Goal: Transaction & Acquisition: Book appointment/travel/reservation

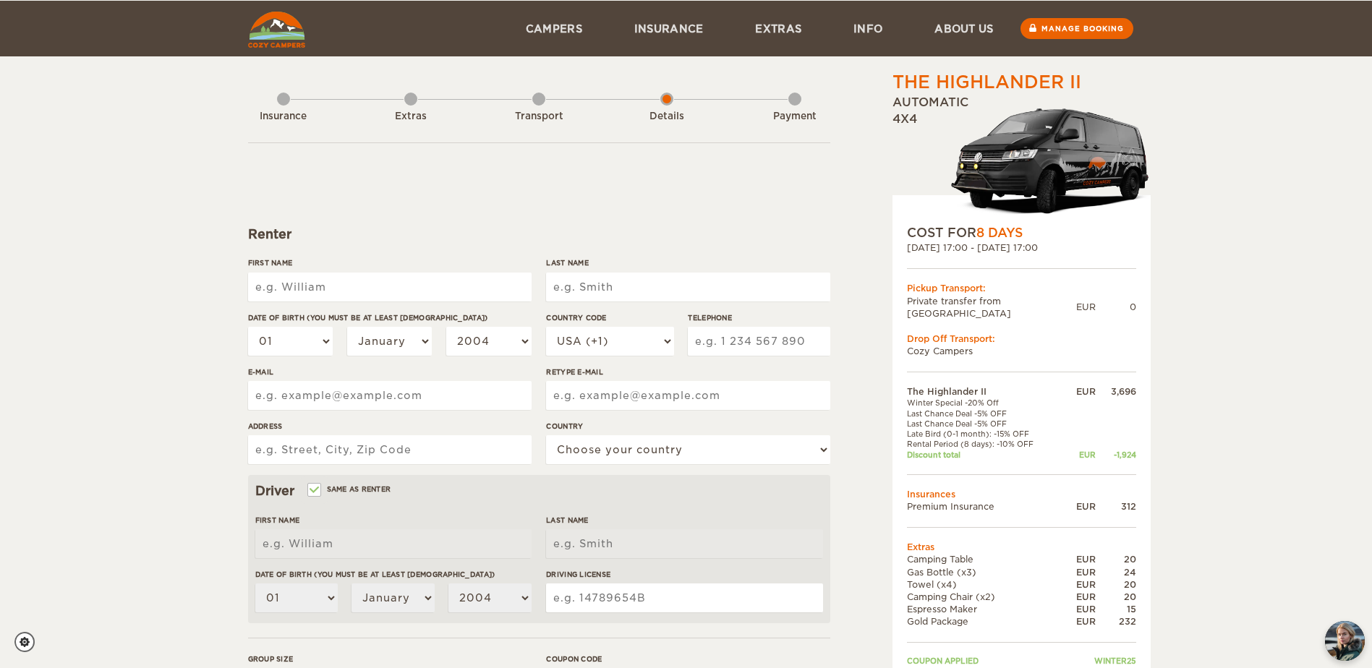
scroll to position [145, 0]
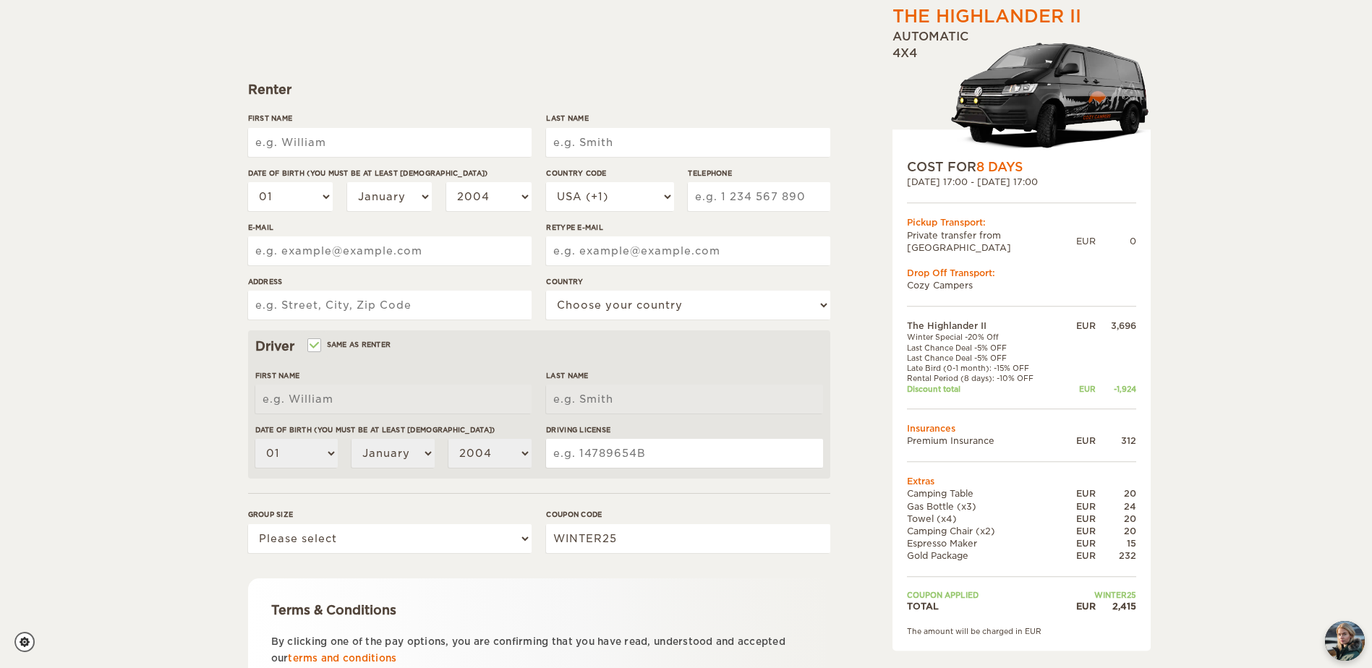
click at [284, 142] on input "First Name" at bounding box center [390, 142] width 284 height 29
type input "Vanessa"
type input "Gerspacher"
type input "Vollweidstr. 6"
select select "77"
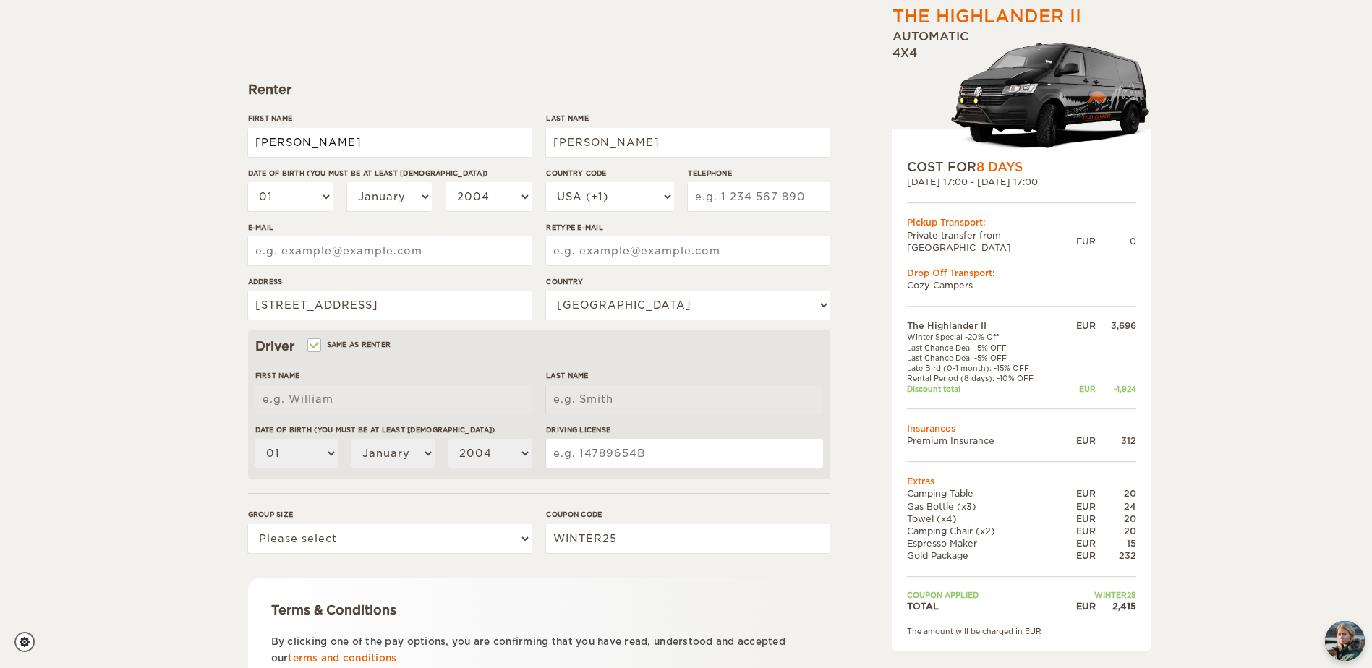
type input "Vanessa"
type input "Gerspacher"
click at [141, 271] on div "The Highlander II Expand Collapse Total 2,415 EUR Automatic 4x4 COST FOR 8 Days…" at bounding box center [686, 325] width 1372 height 940
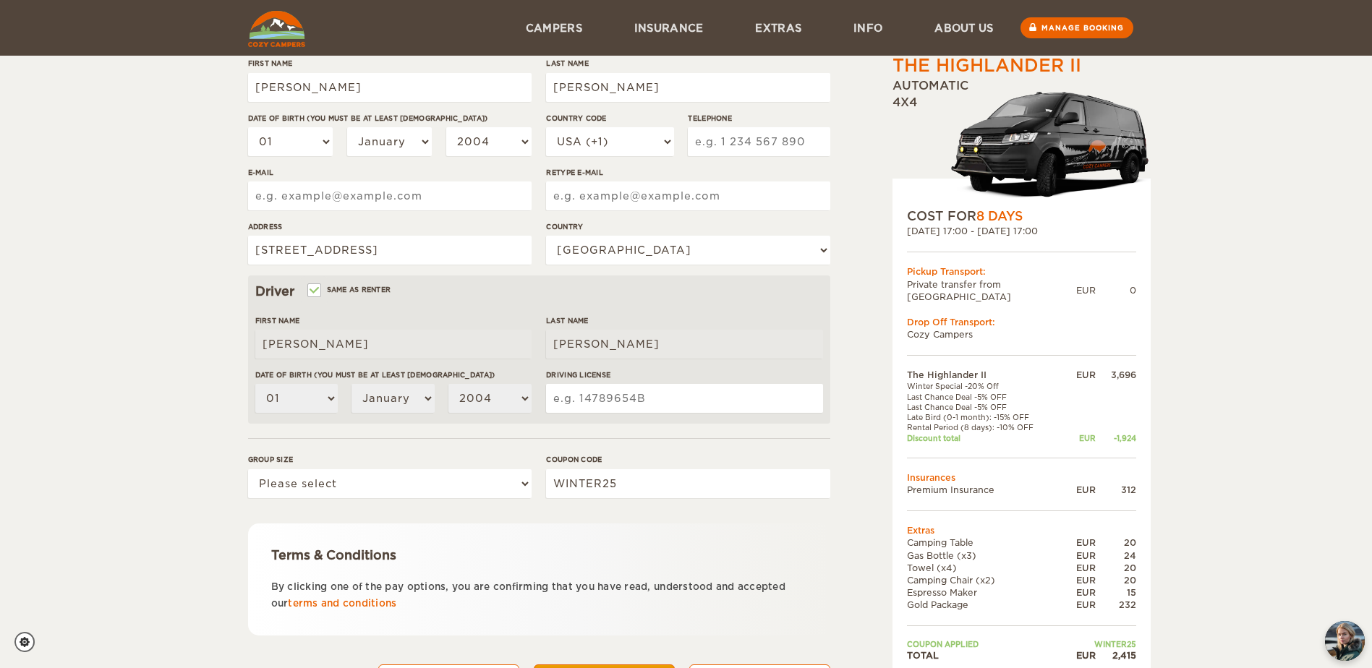
scroll to position [127, 0]
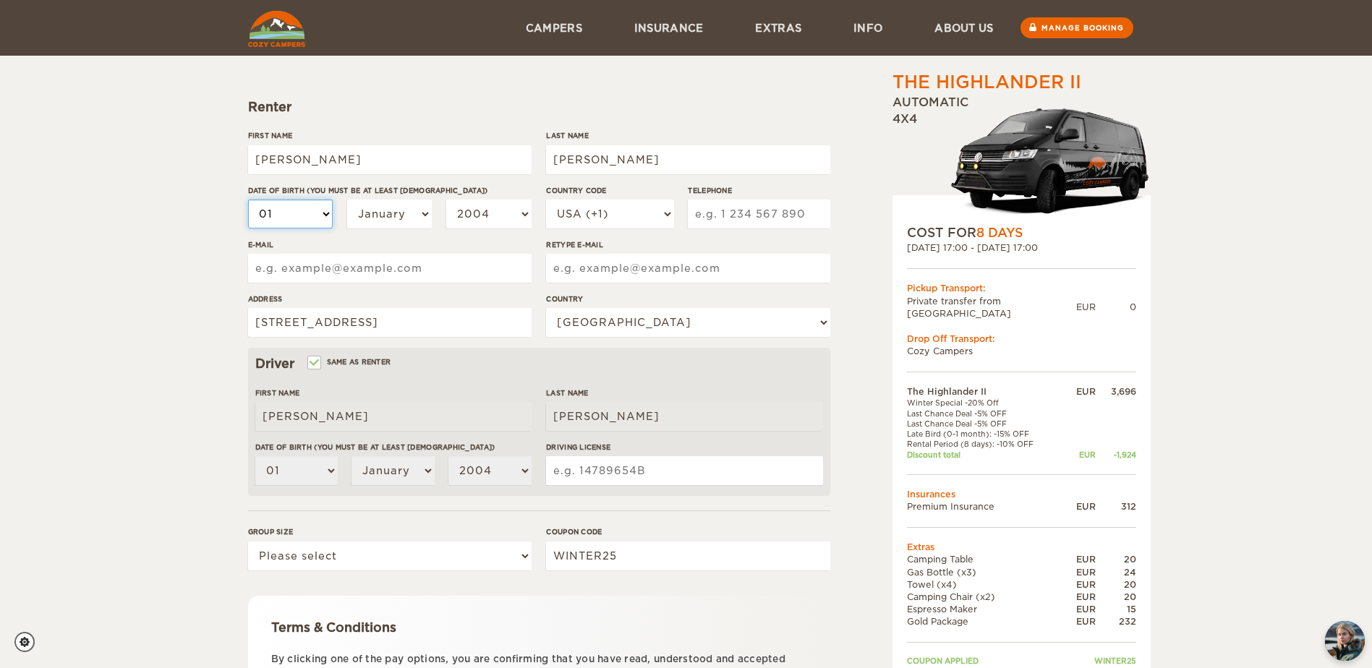
click at [303, 218] on select "01 02 03 04 05 06 07 08 09 10 11 12 13 14 15 16 17 18 19 20 21 22 23 24 25 26 2…" at bounding box center [290, 214] width 85 height 29
select select "16"
click at [248, 200] on select "01 02 03 04 05 06 07 08 09 10 11 12 13 14 15 16 17 18 19 20 21 22 23 24 25 26 2…" at bounding box center [290, 214] width 85 height 29
select select "16"
click at [407, 226] on select "January February March April May June July August September October November De…" at bounding box center [389, 214] width 85 height 29
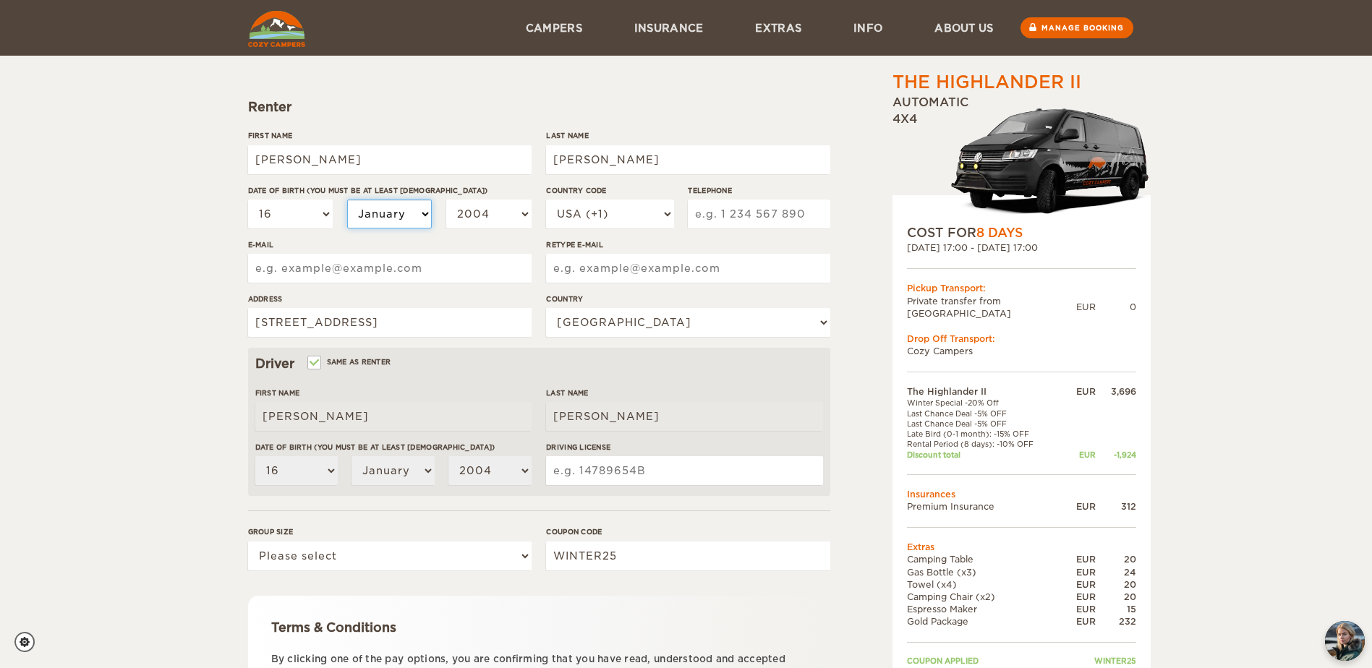
select select "12"
click at [347, 200] on select "January February March April May June July August September October November De…" at bounding box center [389, 214] width 85 height 29
select select "12"
click at [520, 211] on select "2004 2003 2002 2001 2000 1999 1998 1997 1996 1995 1994 1993 1992 1991 1990 1989…" at bounding box center [488, 214] width 85 height 29
select select "1991"
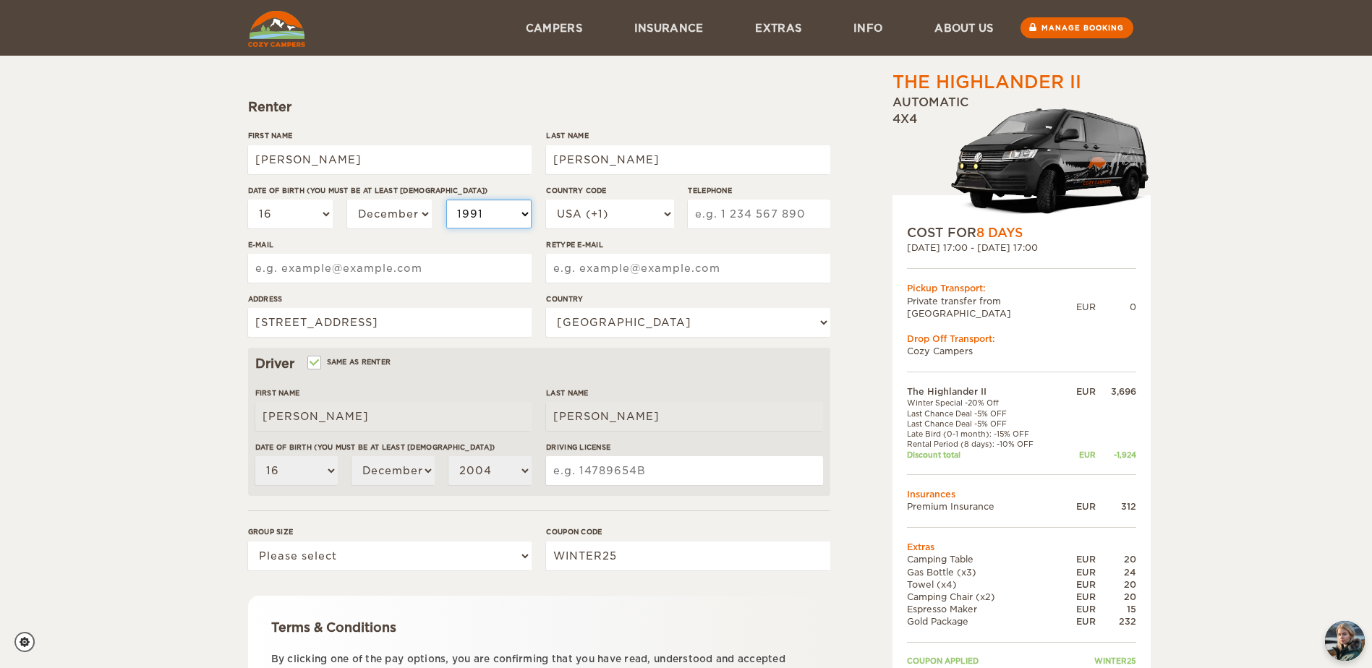
click at [446, 200] on select "2004 2003 2002 2001 2000 1999 1998 1997 1996 1995 1994 1993 1992 1991 1990 1989…" at bounding box center [488, 214] width 85 height 29
select select "1991"
click at [643, 217] on select "USA (+1) UK (+44) Germany (+49) Algeria (+213) Andorra (+376) Angola (+244) Ang…" at bounding box center [609, 214] width 127 height 29
select select "49"
click at [546, 200] on select "USA (+1) UK (+44) Germany (+49) Algeria (+213) Andorra (+376) Angola (+244) Ang…" at bounding box center [609, 214] width 127 height 29
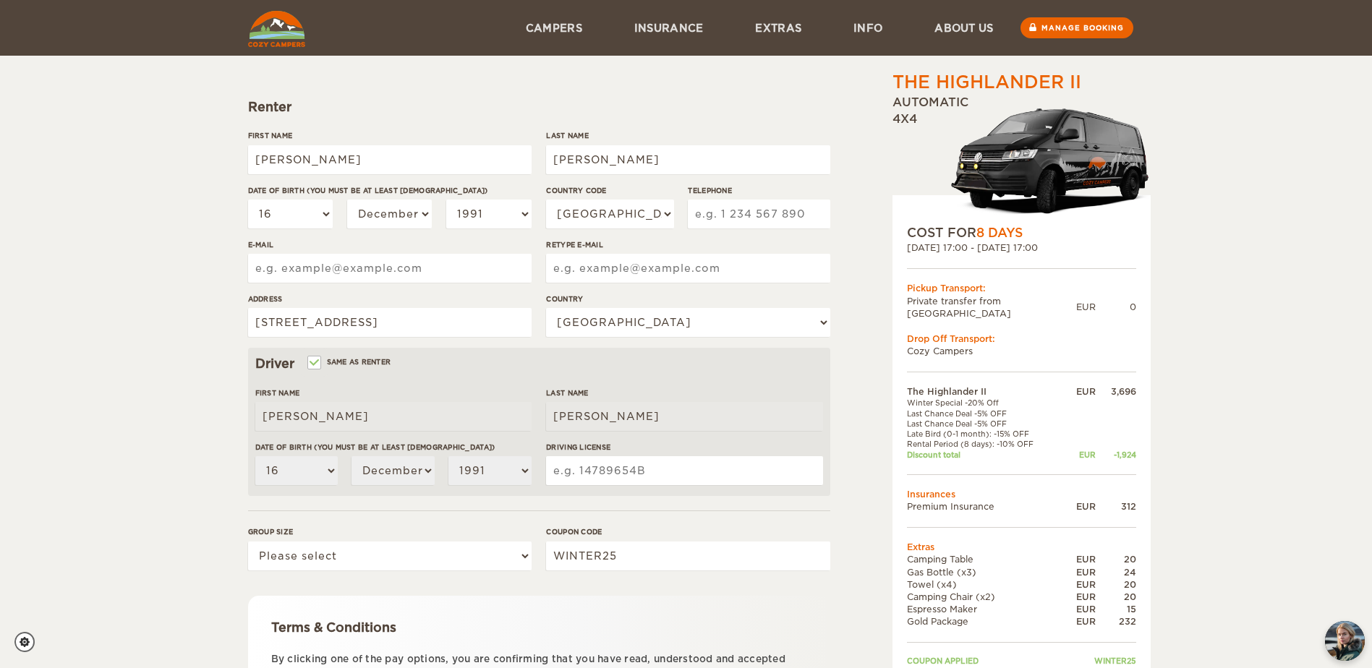
click at [721, 217] on input "Telephone" at bounding box center [759, 214] width 142 height 29
type input "17630311227"
type input "VANESSA.GERSPACHER@HARIBO.COM"
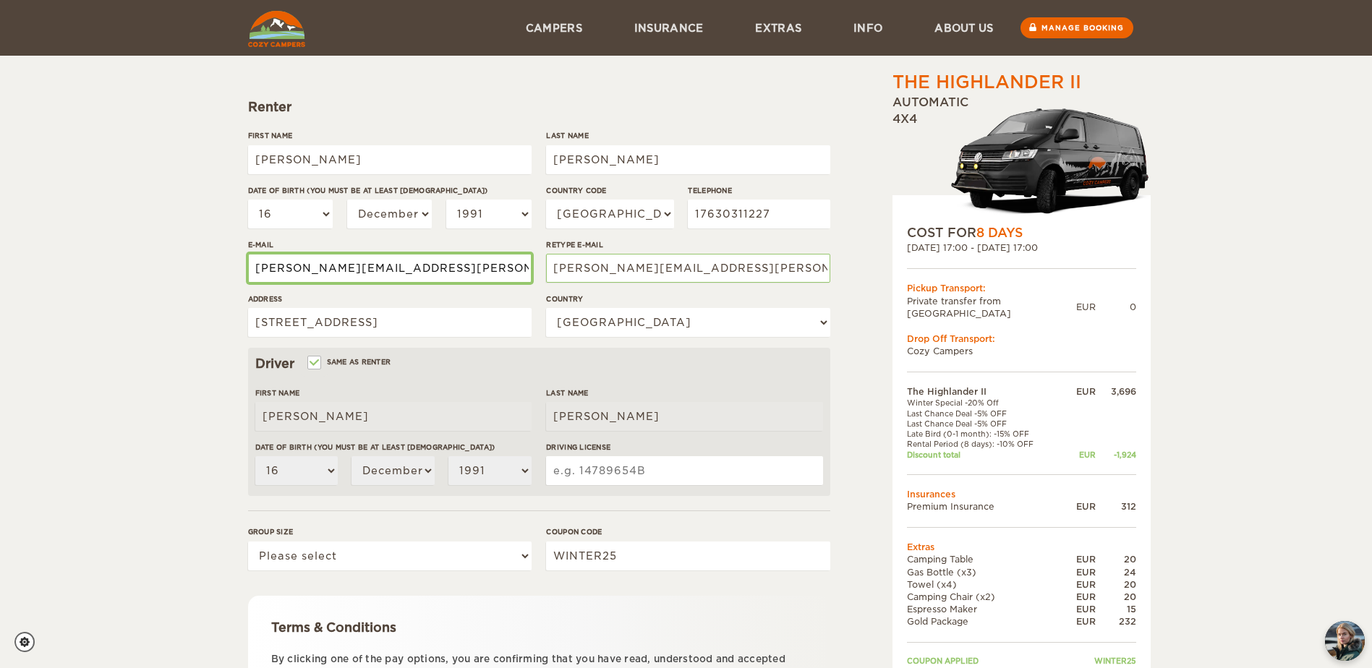
drag, startPoint x: 508, startPoint y: 266, endPoint x: 114, endPoint y: 256, distance: 393.6
click at [114, 256] on div "The Highlander II Expand Collapse Total 2,415 EUR Automatic 4x4 COST FOR 8 Days…" at bounding box center [686, 343] width 1372 height 940
type input "mohrvanessa@gmx.de"
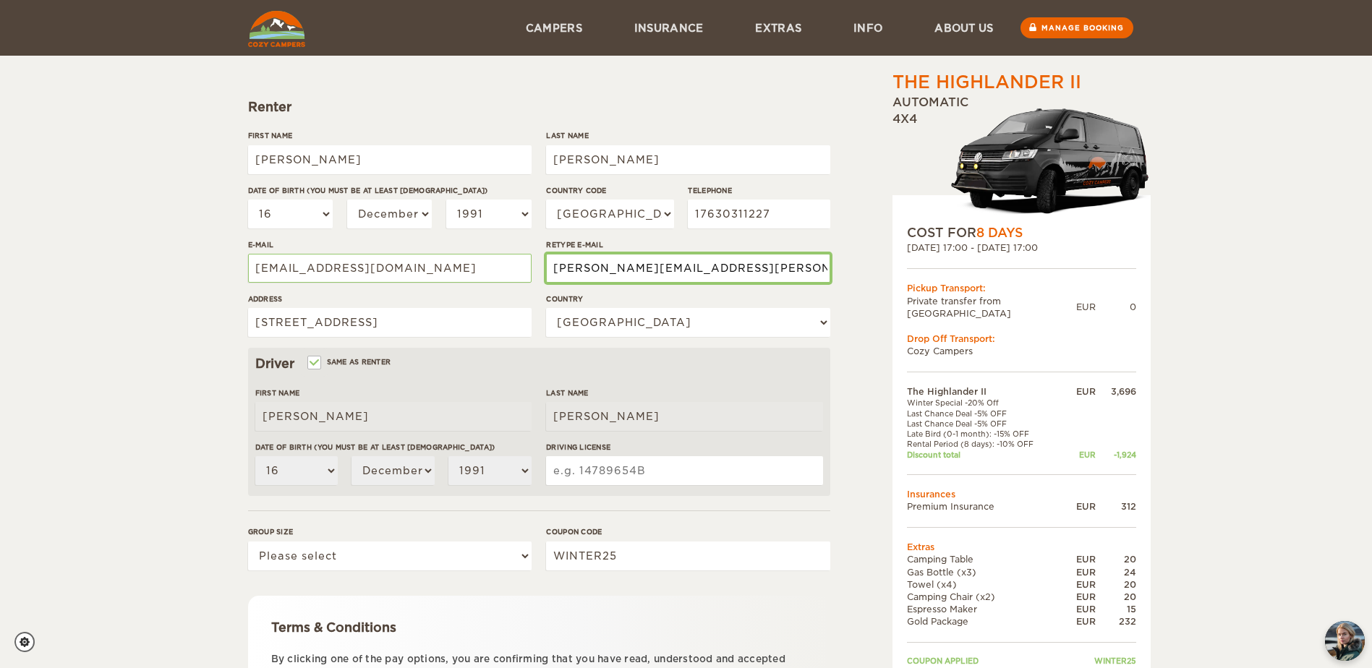
drag, startPoint x: 794, startPoint y: 263, endPoint x: 357, endPoint y: 266, distance: 436.9
click at [357, 266] on div "First Name Vanessa Last Name Gerspacher Date of birth (You must be at least 20 …" at bounding box center [539, 239] width 582 height 218
type input "mohrvanessa@gmx.de"
click at [339, 150] on input "Vanessa" at bounding box center [390, 159] width 284 height 29
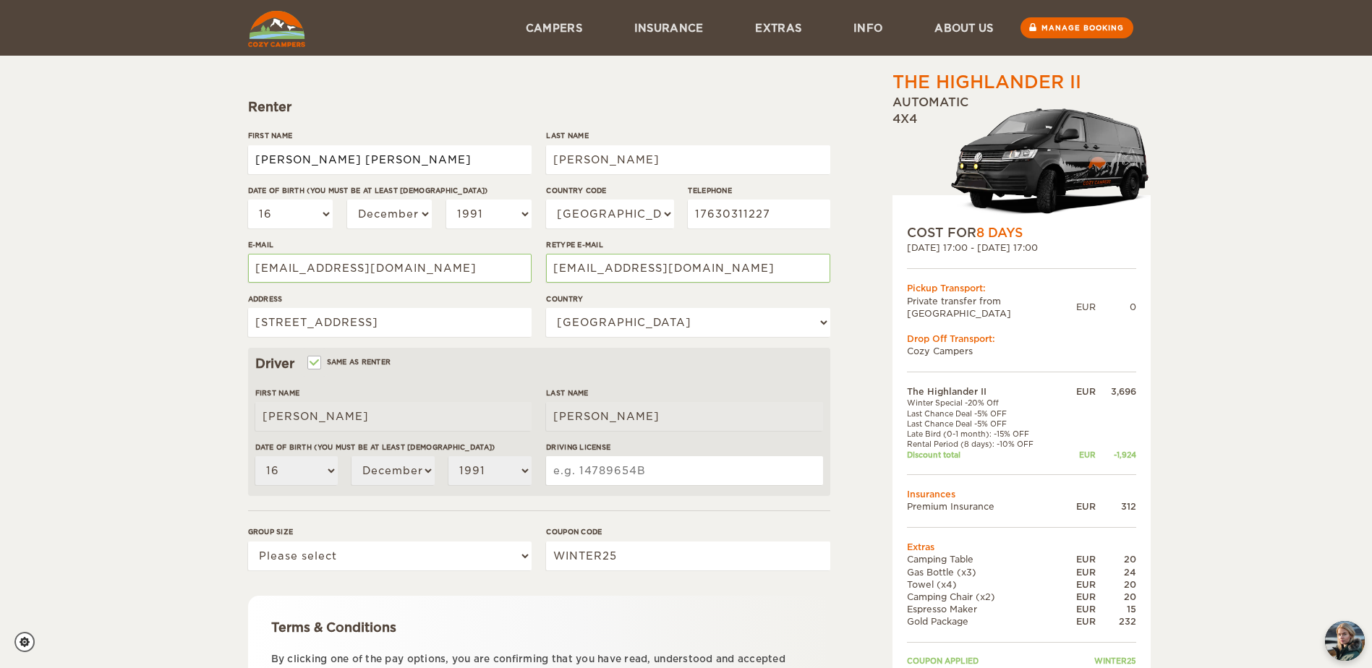
type input "[PERSON_NAME] [PERSON_NAME]"
click at [46, 207] on div "The Highlander II Expand Collapse Total 2,415 EUR Automatic 4x4 COST FOR 8 Days…" at bounding box center [686, 343] width 1372 height 940
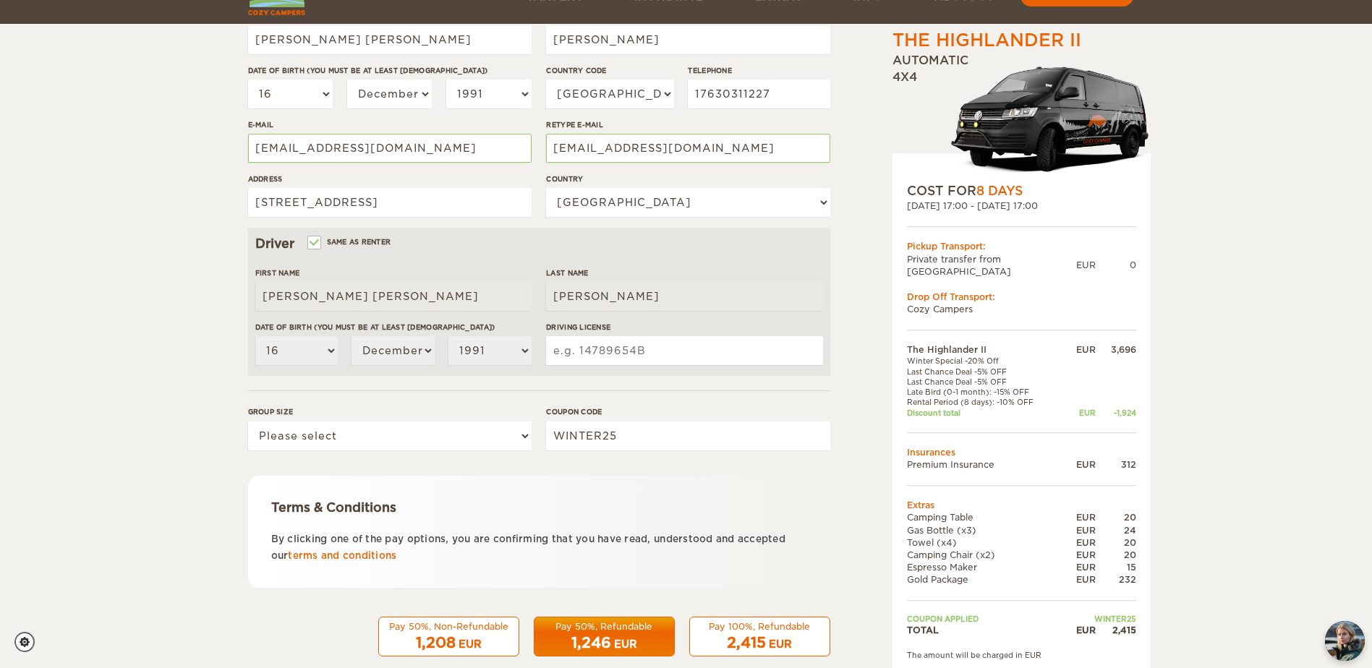
scroll to position [272, 0]
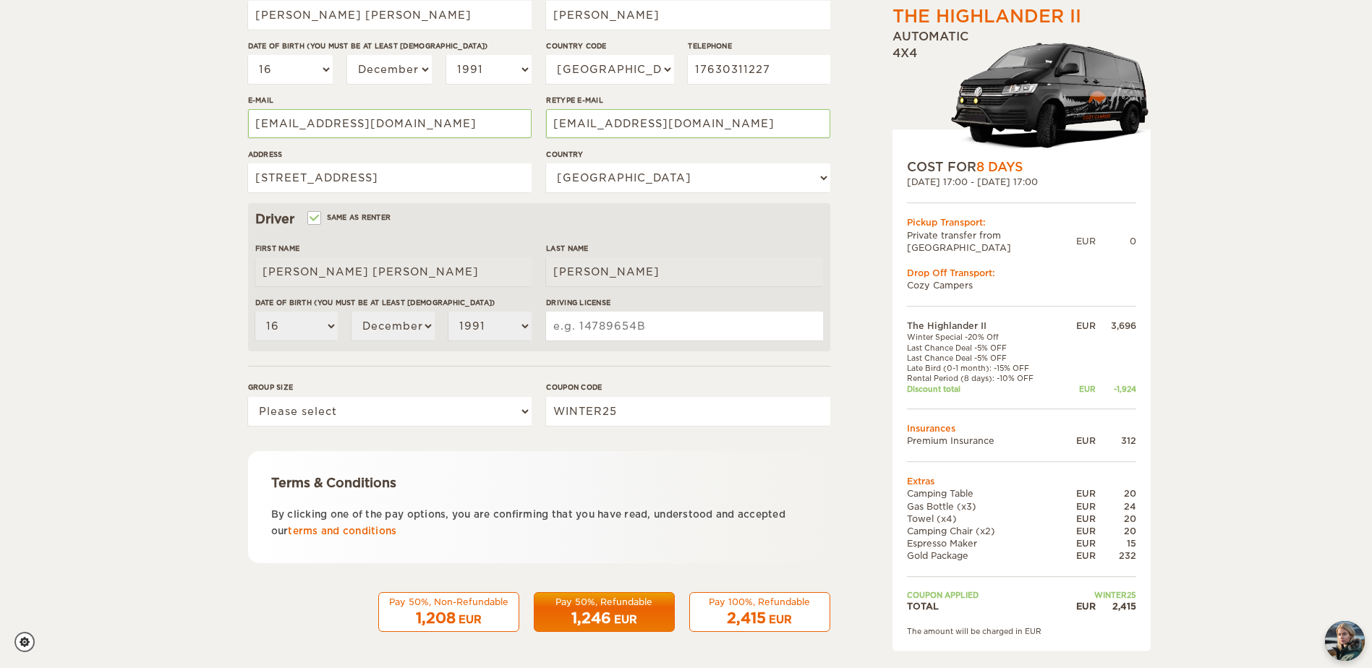
click at [612, 318] on input "Driving License" at bounding box center [684, 326] width 276 height 29
click at [576, 327] on input "L01C005CW92" at bounding box center [684, 326] width 276 height 29
click at [569, 328] on input "L01C005CW92" at bounding box center [684, 326] width 276 height 29
click at [602, 326] on input "L01C005CW92" at bounding box center [684, 326] width 276 height 29
type input "L01C005CW92"
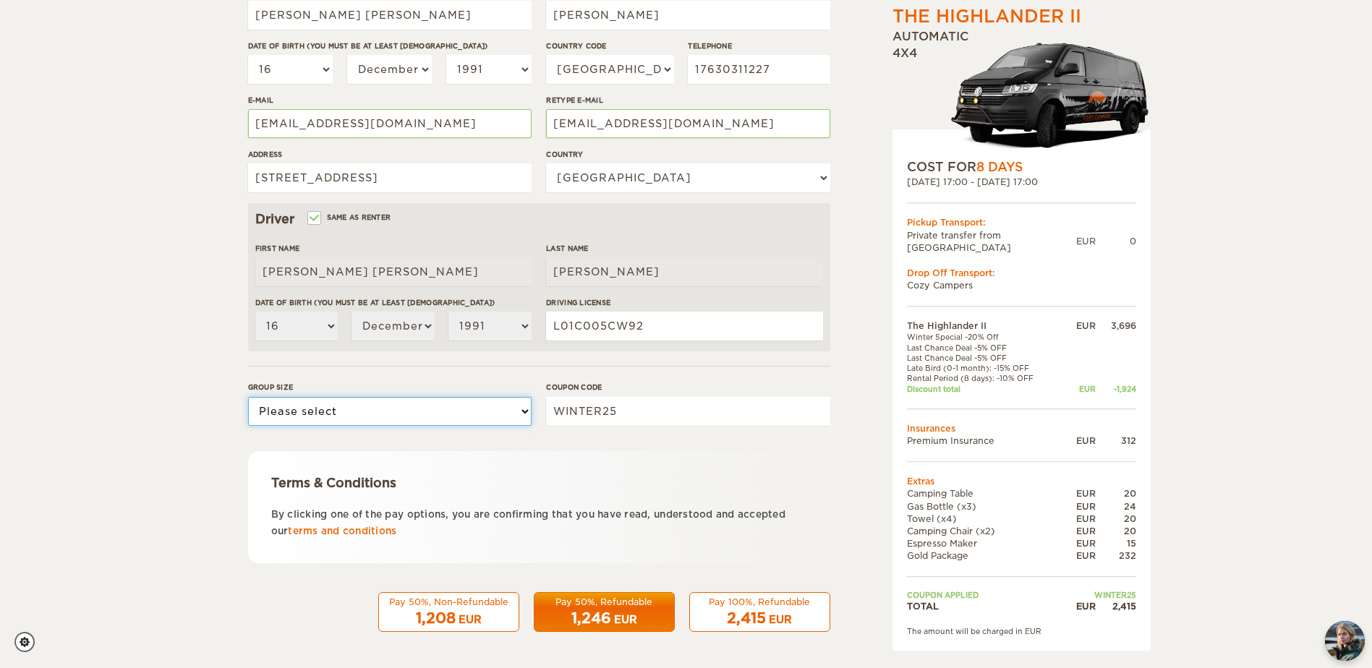
click at [407, 411] on select "Please select 1 2" at bounding box center [390, 411] width 284 height 29
select select "2"
click at [248, 397] on select "Please select 1 2" at bounding box center [390, 411] width 284 height 29
click at [746, 601] on div "Pay 100%, Refundable" at bounding box center [760, 602] width 122 height 12
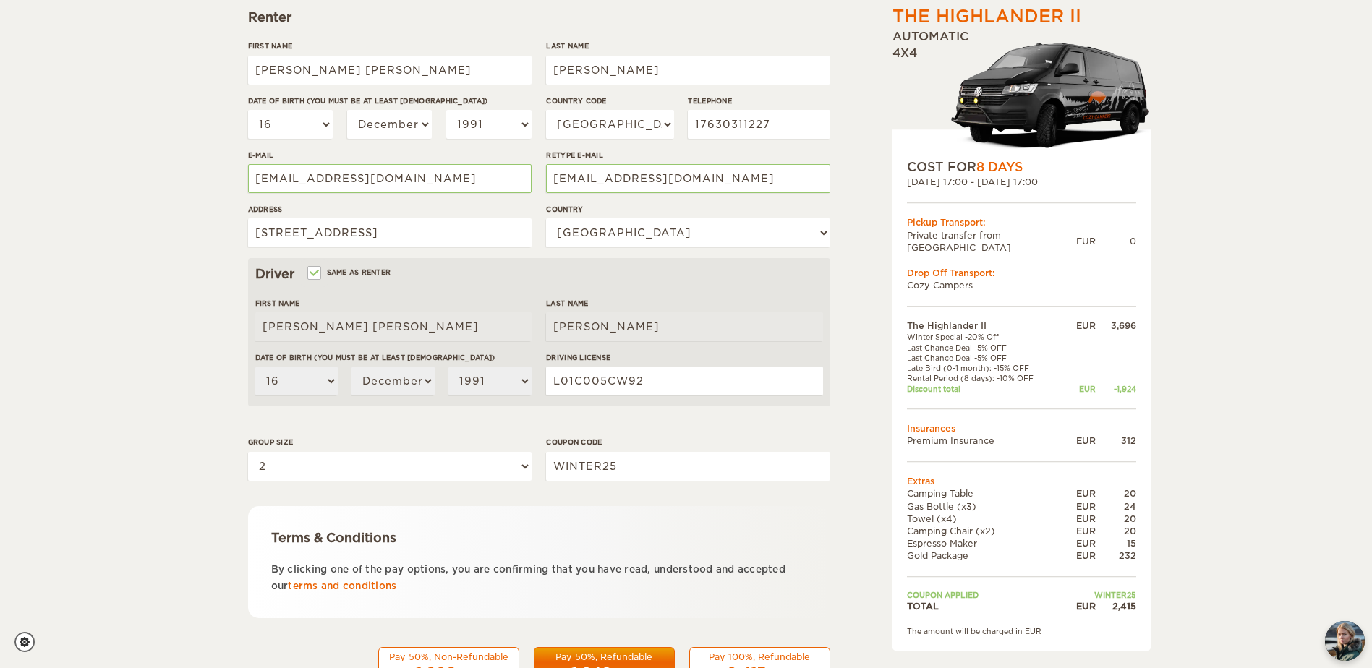
scroll to position [218, 0]
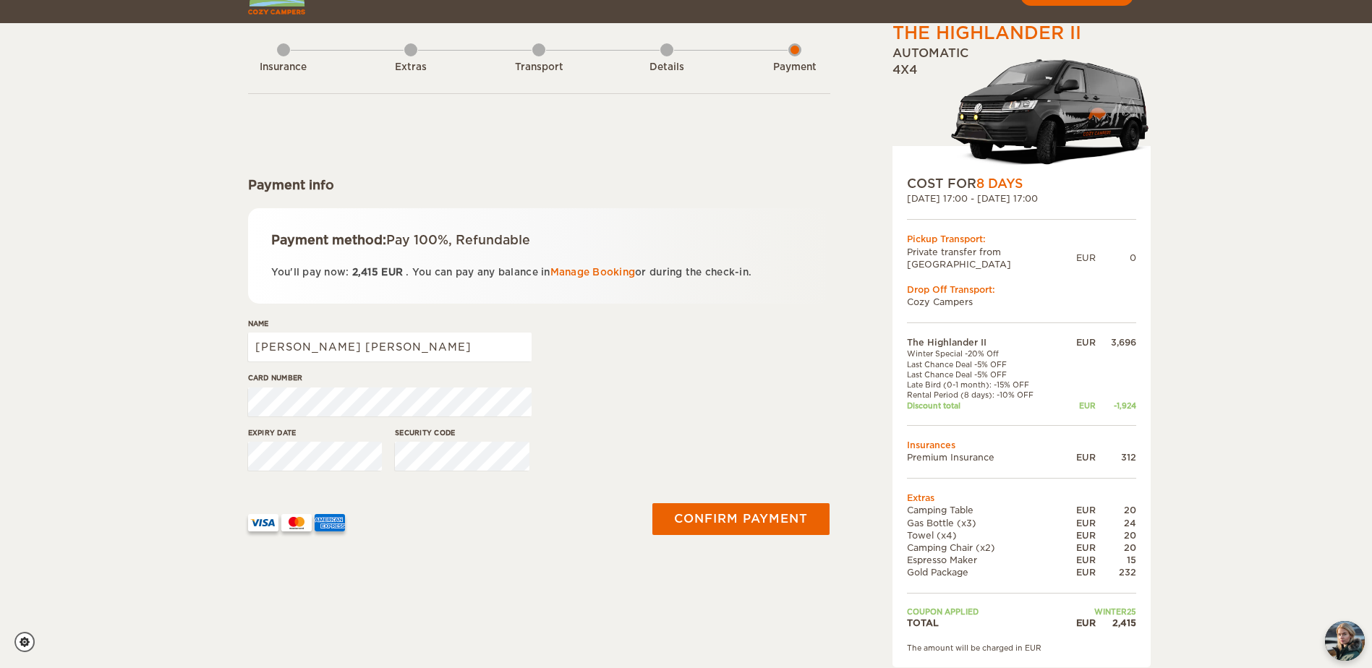
scroll to position [72, 0]
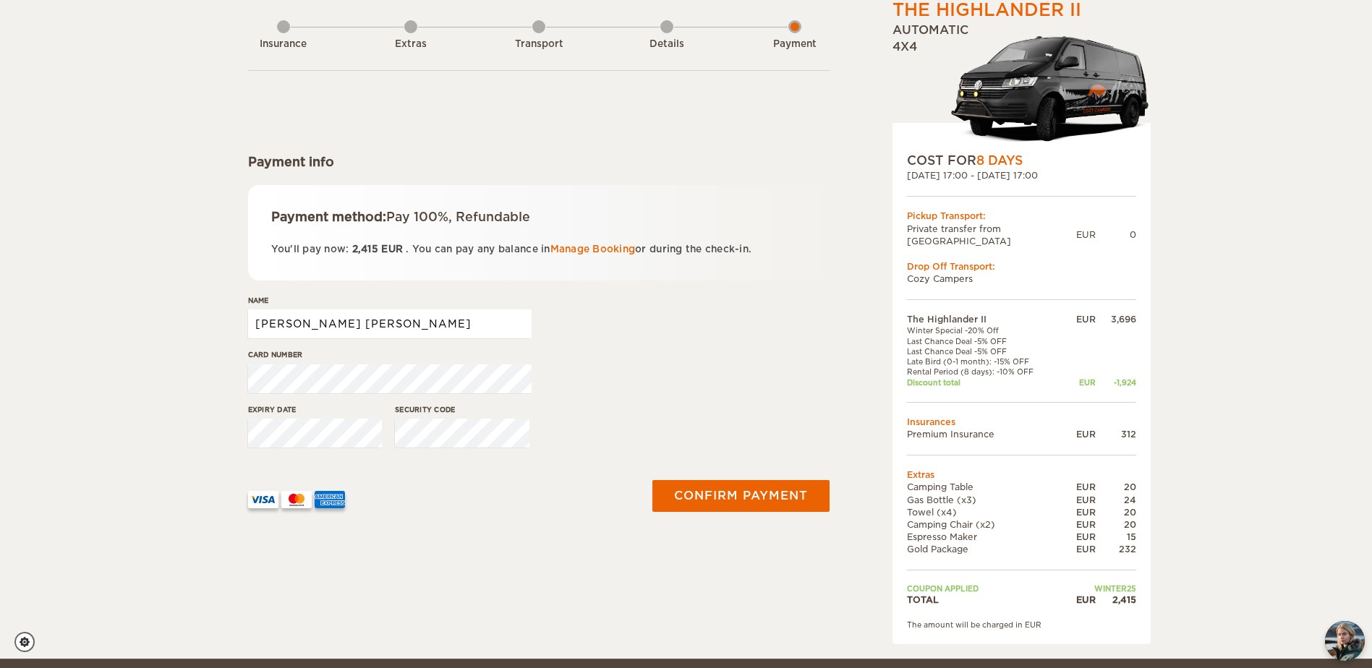
click at [428, 327] on input "[PERSON_NAME] [PERSON_NAME]" at bounding box center [390, 324] width 284 height 29
type input "[PERSON_NAME] [PERSON_NAME]"
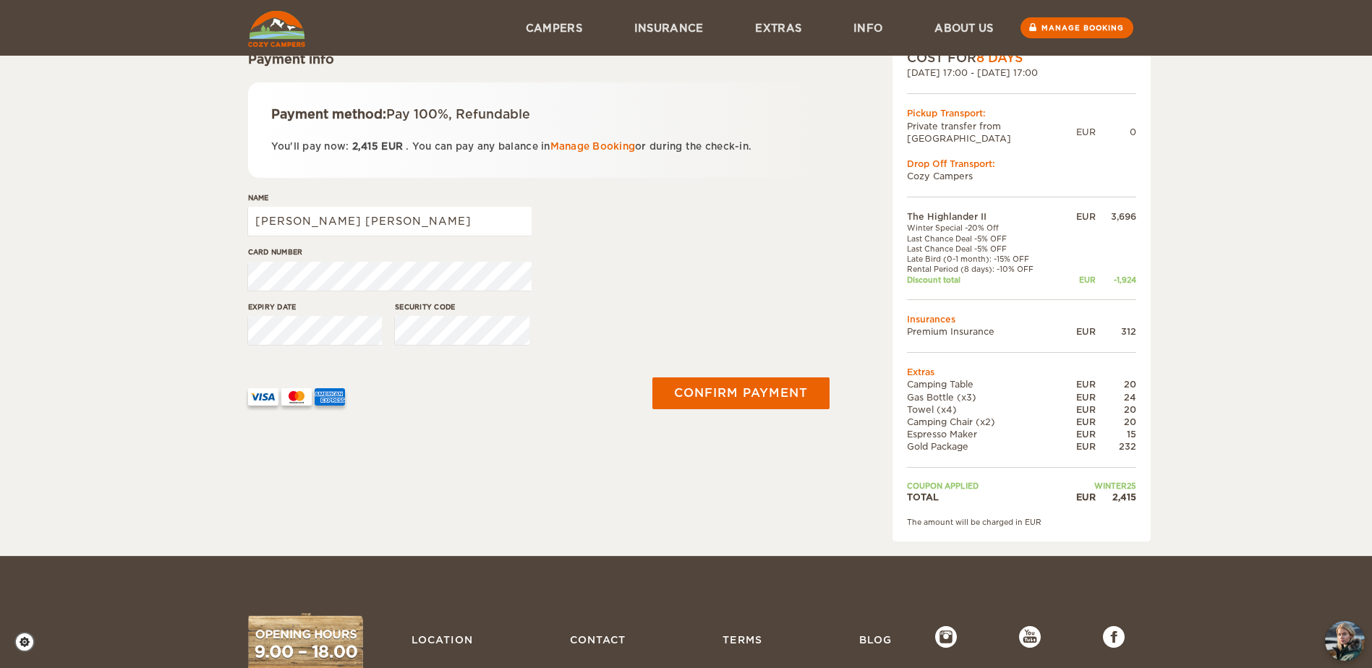
scroll to position [0, 0]
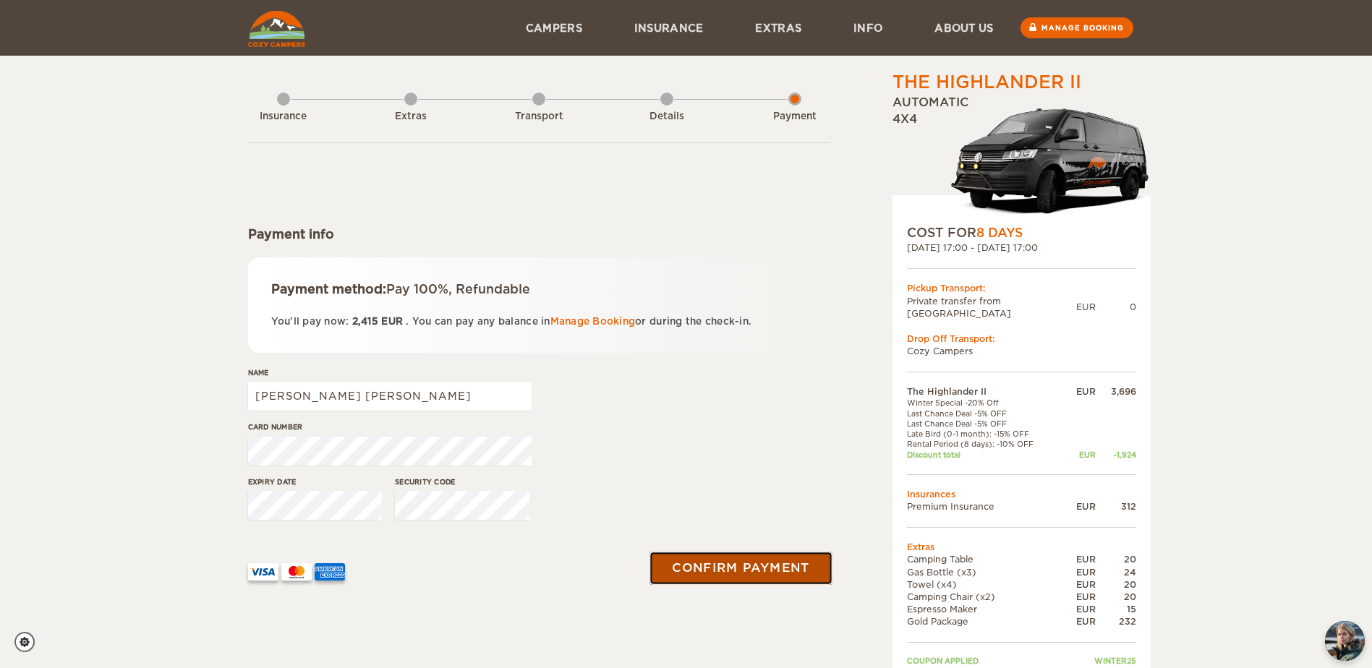
click at [757, 564] on button "Confirm payment" at bounding box center [741, 568] width 182 height 33
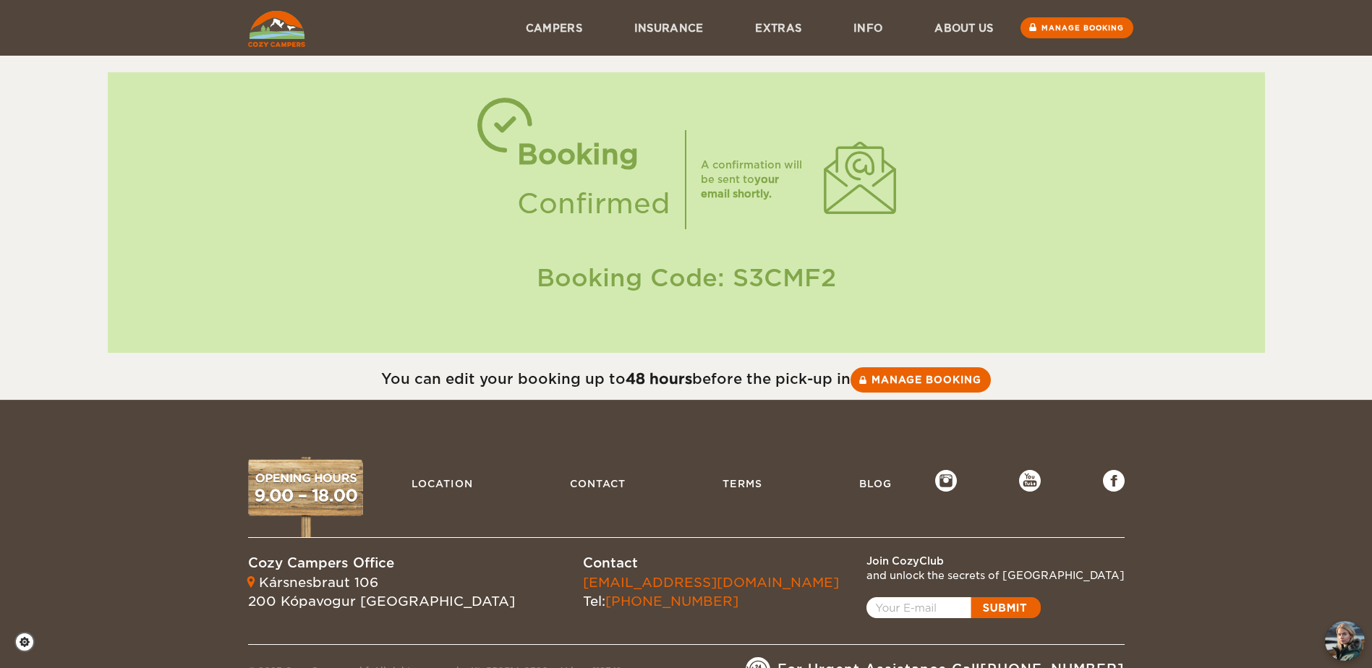
drag, startPoint x: 734, startPoint y: 276, endPoint x: 834, endPoint y: 277, distance: 100.6
click at [834, 277] on div "Booking Code: S3CMF2" at bounding box center [686, 278] width 1128 height 34
copy div "S3CMF2"
